Goal: Task Accomplishment & Management: Manage account settings

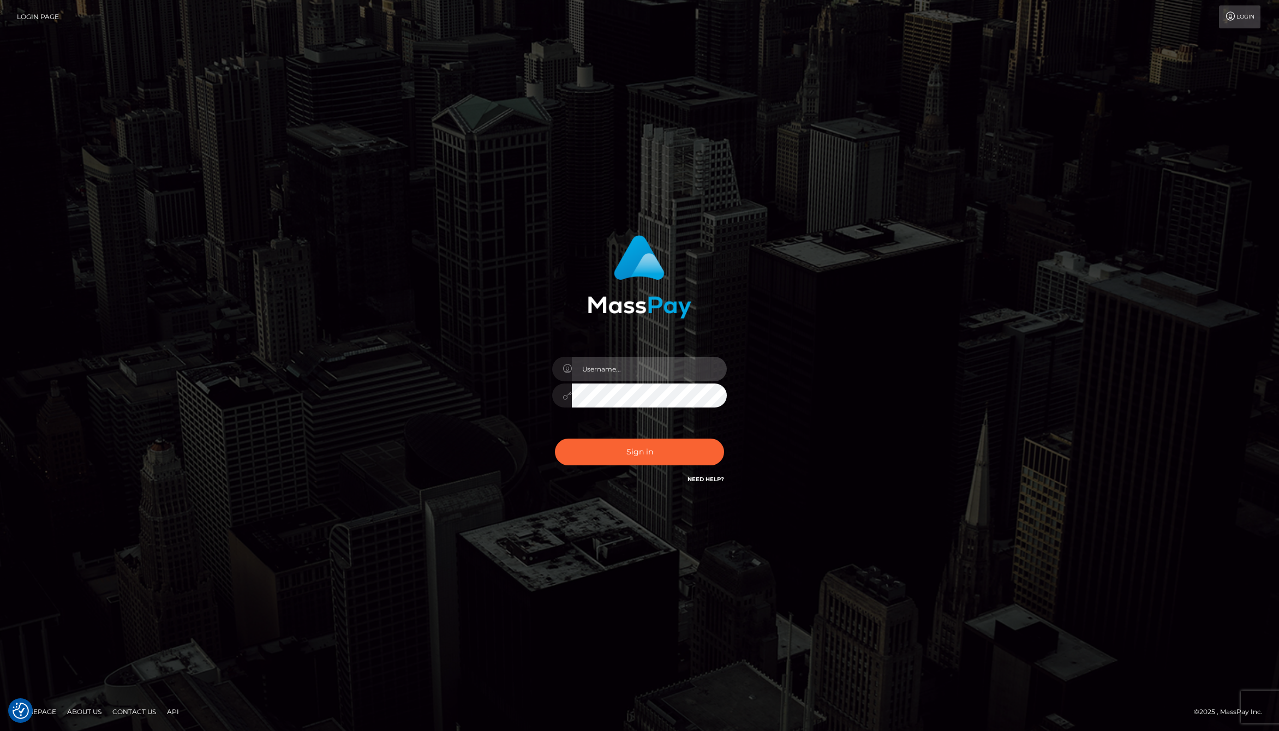
click at [608, 369] on input "text" at bounding box center [649, 369] width 155 height 25
type input "jackson.whop"
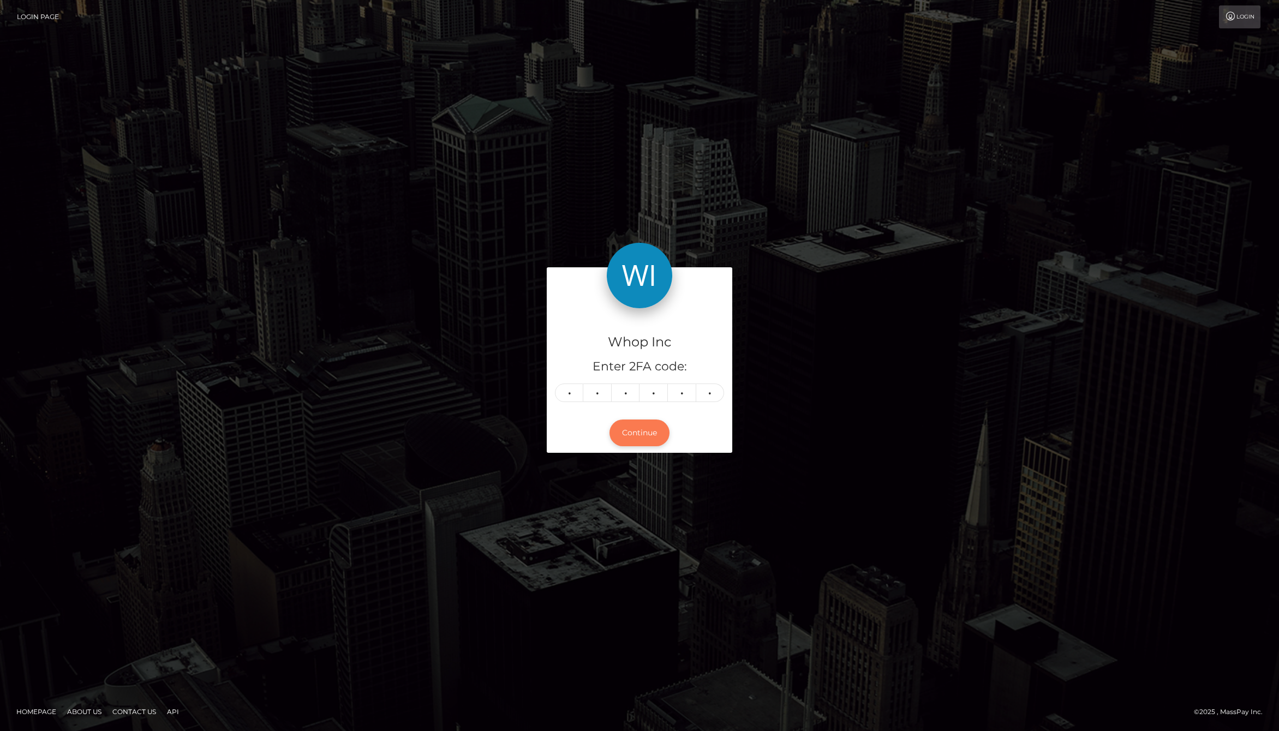
click at [643, 434] on button "Continue" at bounding box center [640, 433] width 60 height 27
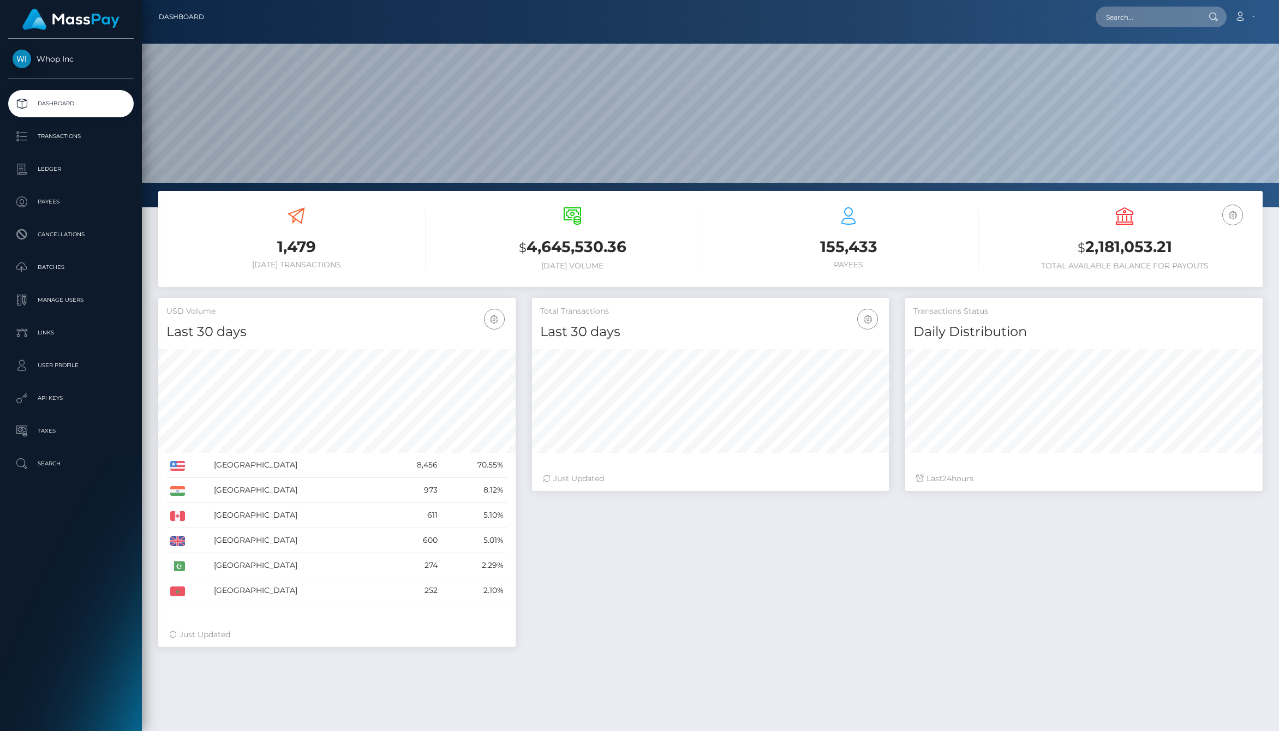
scroll to position [193, 357]
click at [862, 627] on div "Total Transactions Last 30 days Last 30 days Last 60 days Last 90 days 24" at bounding box center [897, 478] width 747 height 360
click at [90, 152] on ul "Dashboard Transactions Ledger Payees Cancellations Batches Links" at bounding box center [71, 283] width 142 height 387
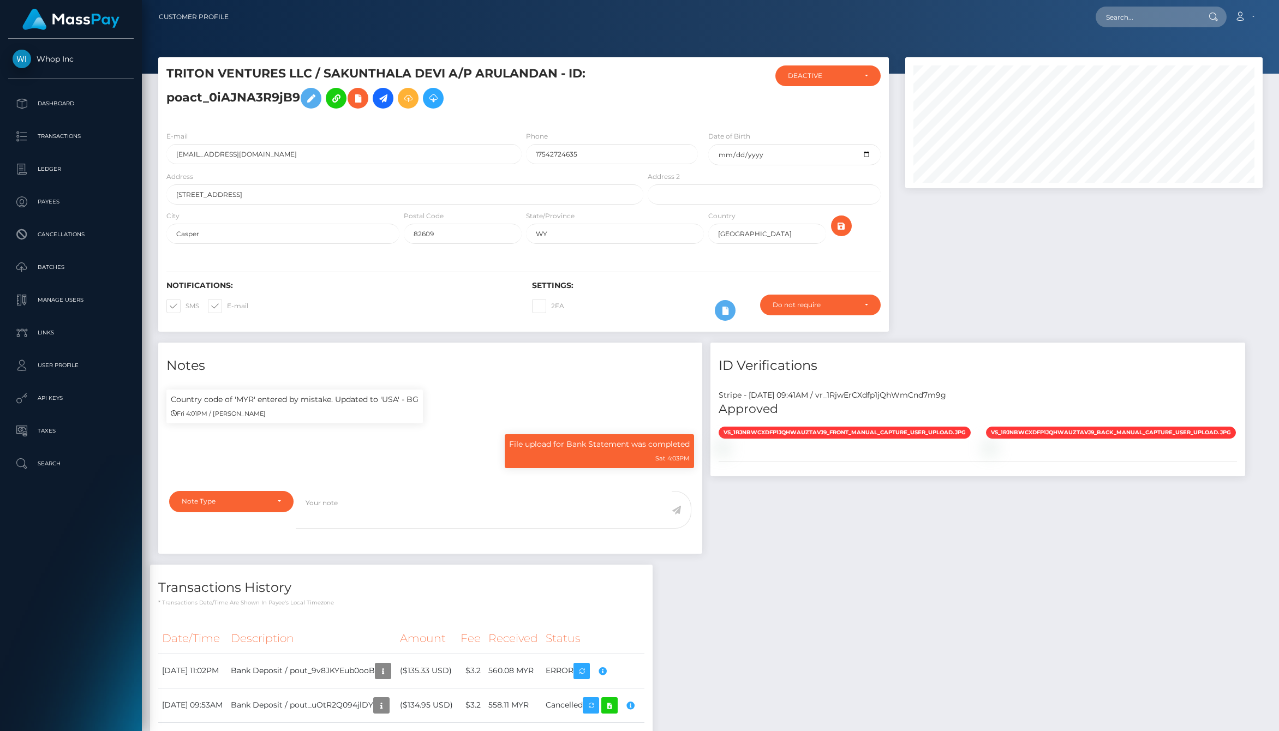
scroll to position [131, 357]
click at [547, 459] on div "Sat 4:03PM" at bounding box center [599, 457] width 181 height 11
click at [803, 571] on div "Notes Country code of 'MYR' entered by mistake. Updated to 'USA' - BG Fri 4:01P…" at bounding box center [710, 582] width 1121 height 479
drag, startPoint x: 190, startPoint y: 398, endPoint x: 428, endPoint y: 398, distance: 237.4
click at [429, 398] on div "Country code of 'MYR' entered by mistake. Updated to 'USA' - BG Fri 4:01PM / [P…" at bounding box center [294, 412] width 273 height 45
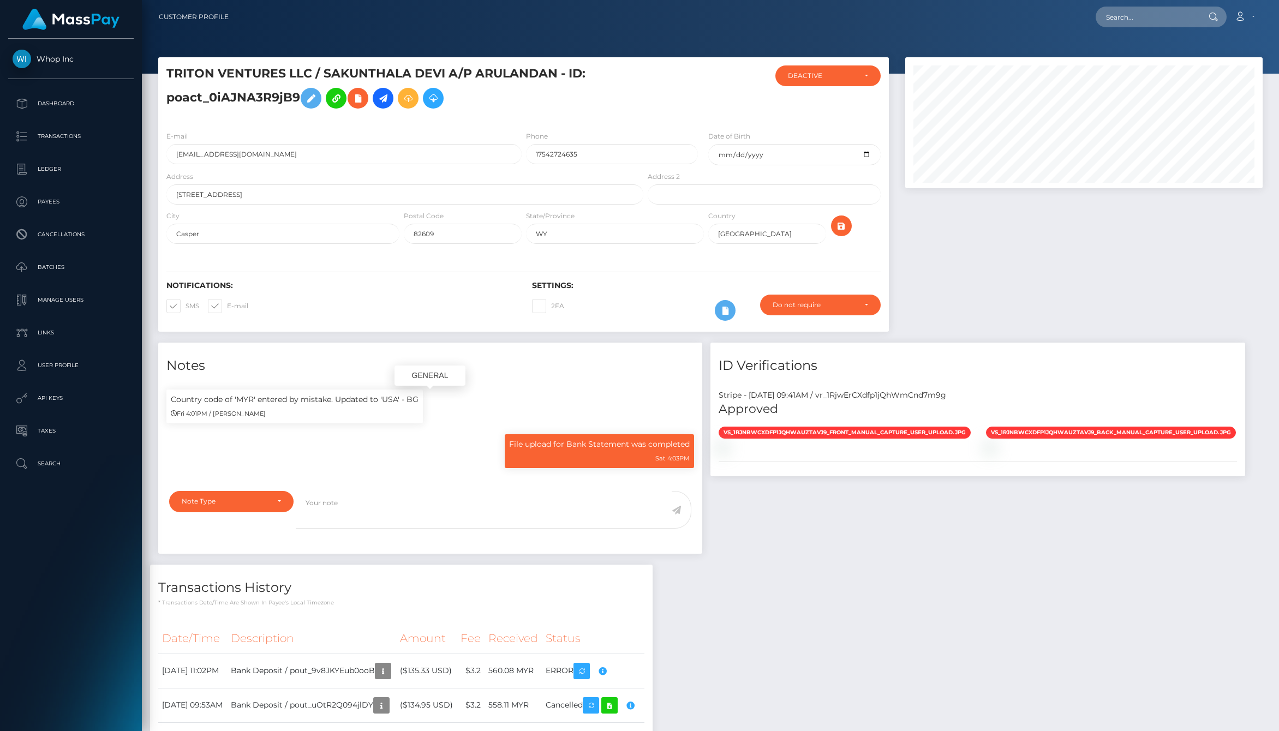
click at [428, 398] on div "Country code of 'MYR' entered by mistake. Updated to 'USA' - BG Fri 4:01PM / [P…" at bounding box center [294, 412] width 273 height 45
click at [407, 401] on p "Country code of 'MYR' entered by mistake. Updated to 'USA' - BG" at bounding box center [295, 399] width 248 height 11
click at [815, 572] on div "Notes Country code of 'MYR' entered by mistake. Updated to 'USA' - BG Fri 4:01P…" at bounding box center [710, 582] width 1121 height 479
click at [240, 497] on div "Note Type" at bounding box center [225, 501] width 87 height 9
click at [853, 587] on div "Notes Country code of 'MYR' entered by mistake. Updated to 'USA' - BG Fri 4:01P…" at bounding box center [710, 582] width 1121 height 479
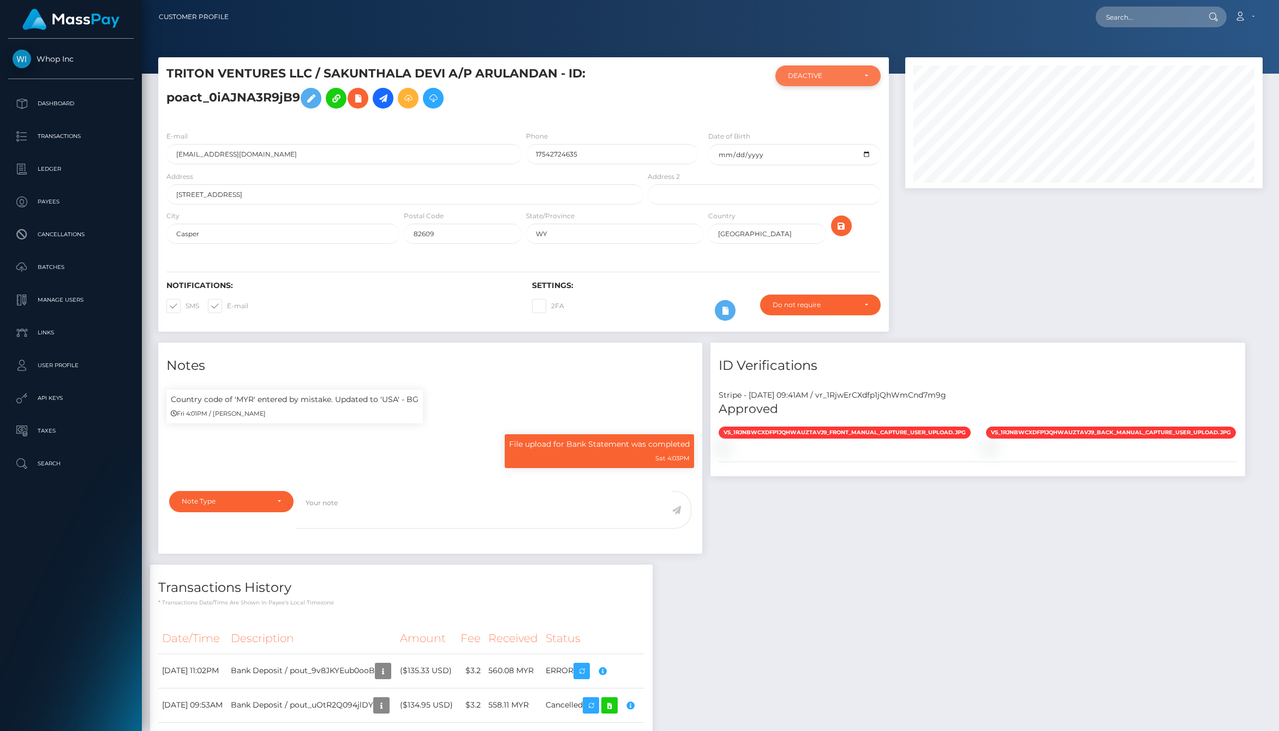
click at [831, 80] on div "DEACTIVE" at bounding box center [827, 75] width 105 height 21
click at [820, 103] on link "ACTIVE" at bounding box center [827, 105] width 105 height 20
select select "ACTIVE"
click at [577, 103] on h5 "TRITON VENTURES LLC / SAKUNTHALA DEVI A/P ARULANDAN - ID: poact_0iAJNA3R9jB9" at bounding box center [401, 89] width 471 height 49
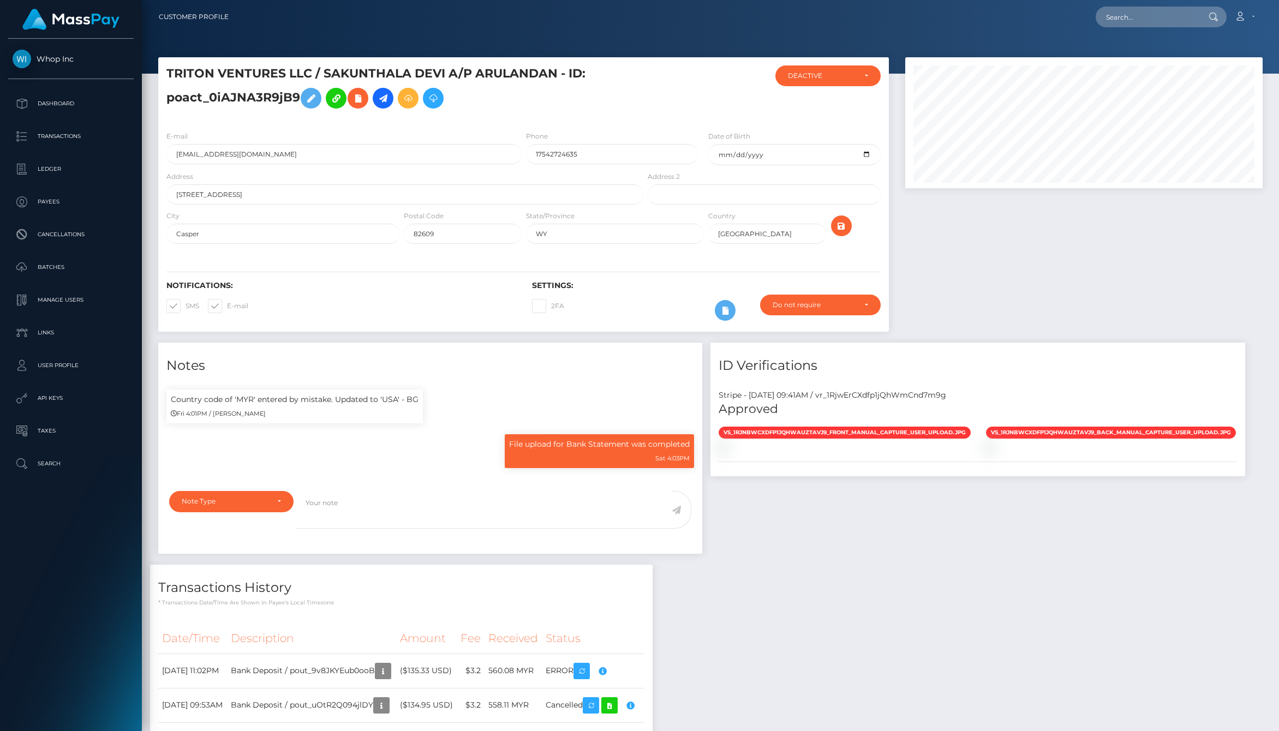
click at [845, 546] on div "ID Verifications Stripe - July 24, 2025 09:41AM / vr_1RjwErCXdfp1jQhWmCnd7m9g A…" at bounding box center [977, 454] width 551 height 223
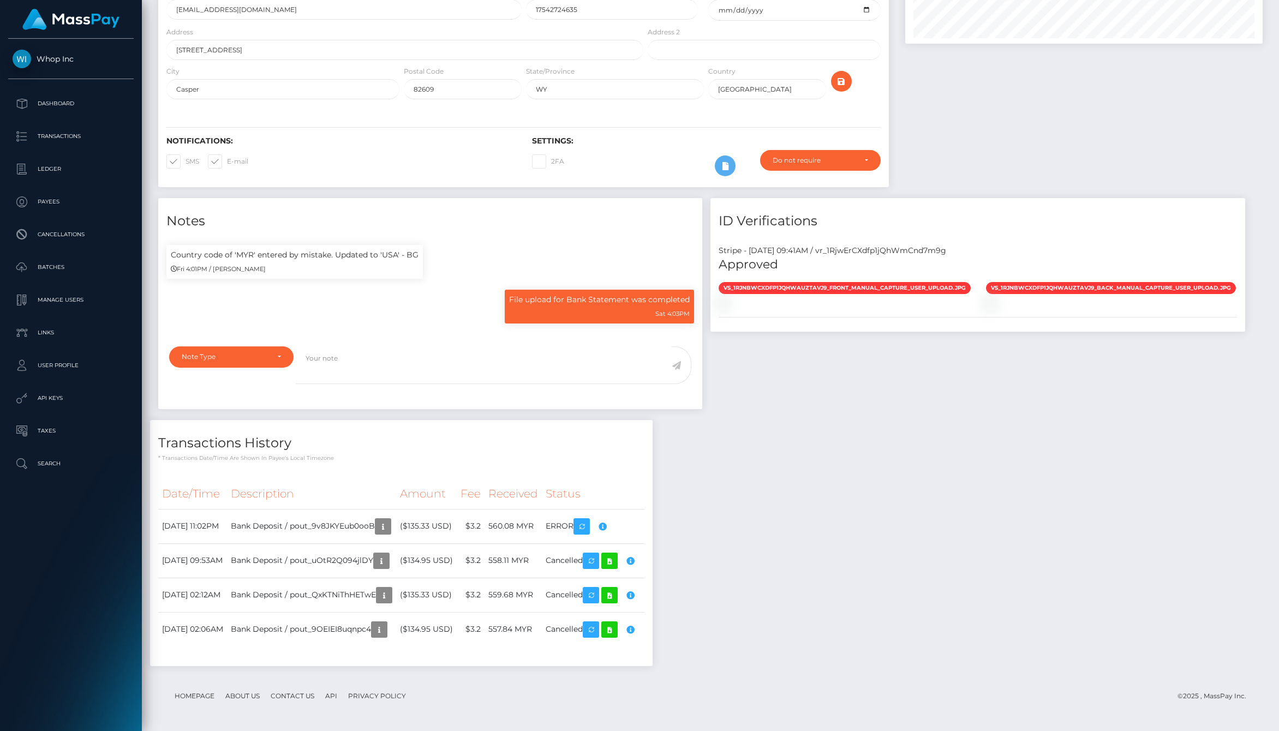
click at [849, 437] on div "Notes Country code of 'MYR' entered by mistake. Updated to 'USA' - BG Fri 4:01P…" at bounding box center [710, 437] width 1121 height 479
